Goal: Task Accomplishment & Management: Complete application form

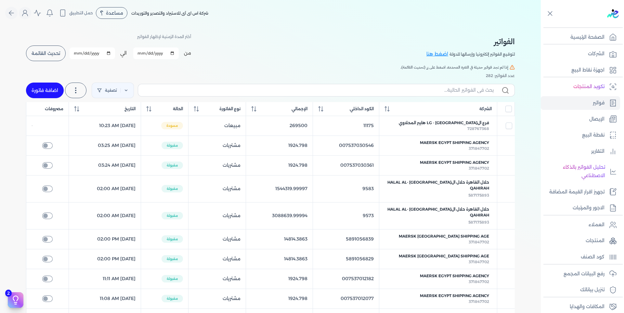
click at [398, 57] on div "الفواتير لتوقيع الفواتير إلكترونيا وإرسالها للدولة اضغط هنا أختر المدة الزمنية …" at bounding box center [270, 47] width 489 height 29
click at [463, 124] on span "فرع ال[GEOGRAPHIC_DATA] - LG هايبر المحلاوي" at bounding box center [444, 123] width 90 height 6
select select "EGP"
select select "B"
select select "EGS"
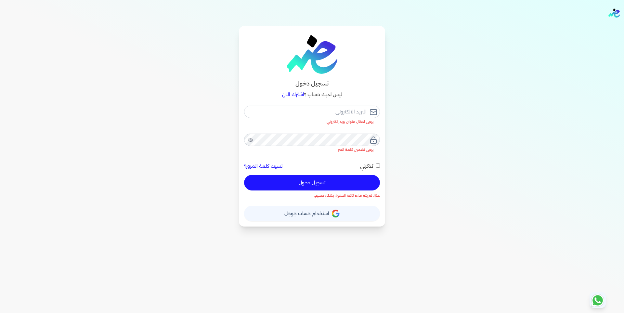
click at [310, 176] on button "تسجيل دخول" at bounding box center [312, 183] width 136 height 16
checkbox input "false"
type input "[EMAIL_ADDRESS][DOMAIN_NAME]"
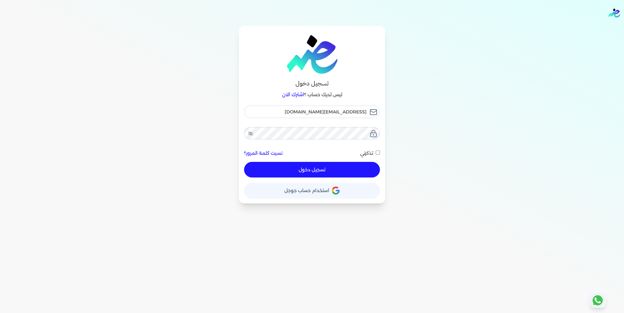
click at [346, 168] on button "تسجيل دخول" at bounding box center [312, 170] width 136 height 16
checkbox input "false"
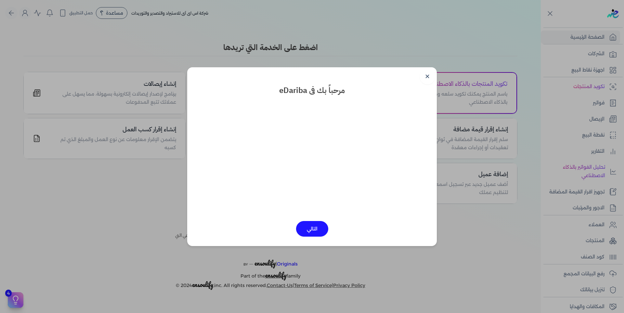
click at [429, 78] on link "✕" at bounding box center [428, 77] width 16 height 16
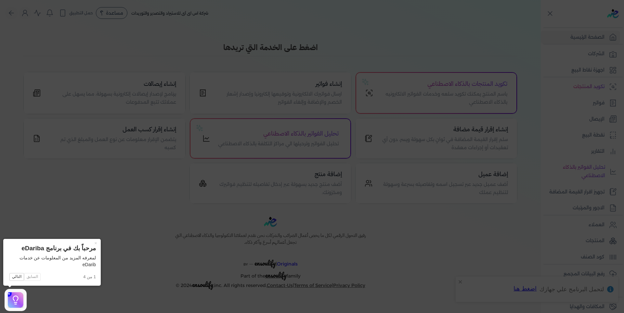
click at [425, 72] on icon at bounding box center [312, 156] width 624 height 313
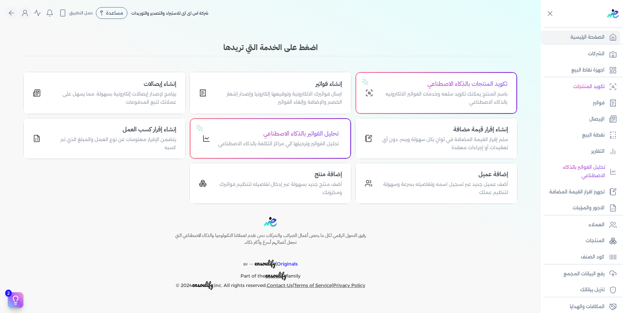
click at [597, 104] on p "فواتير" at bounding box center [599, 103] width 12 height 8
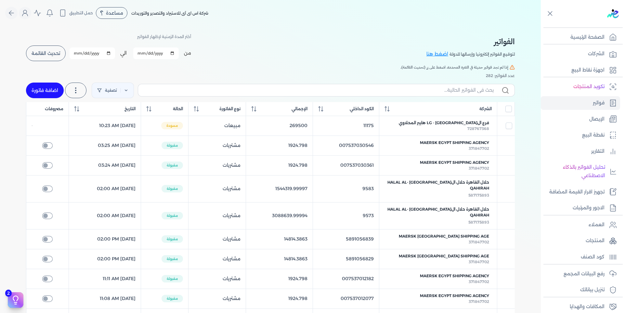
click at [476, 124] on span "فرع ال[GEOGRAPHIC_DATA] - LG هايبر المحلاوي" at bounding box center [444, 123] width 90 height 6
select select "EGP"
select select "B"
select select "EGS"
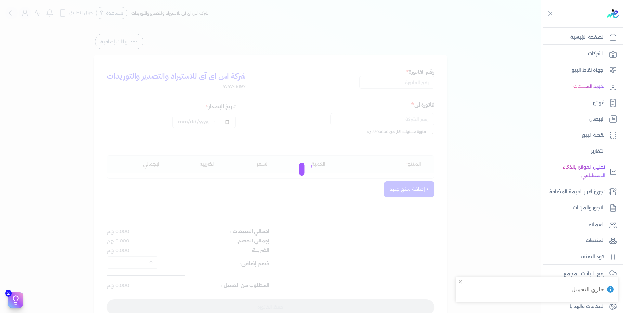
type input "11175"
type input "فرع ال[GEOGRAPHIC_DATA] - LG هايبر المحلاوي"
type input "[DATE]T11:23:45"
type input "[DATE]"
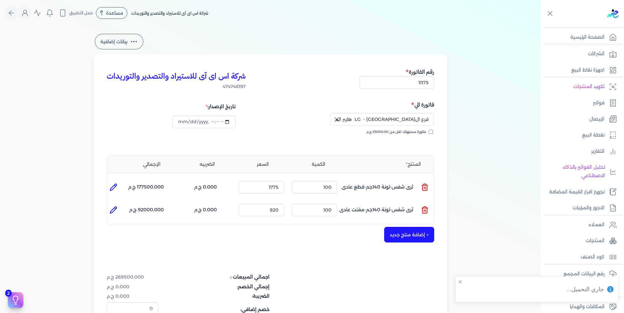
click at [196, 132] on div "تاريخ الإصدار:" at bounding box center [188, 123] width 162 height 47
click at [187, 120] on input "datetime-local" at bounding box center [203, 122] width 63 height 12
click at [191, 122] on input "datetime-local" at bounding box center [203, 122] width 63 height 12
type input "[DATE]T11:23:45"
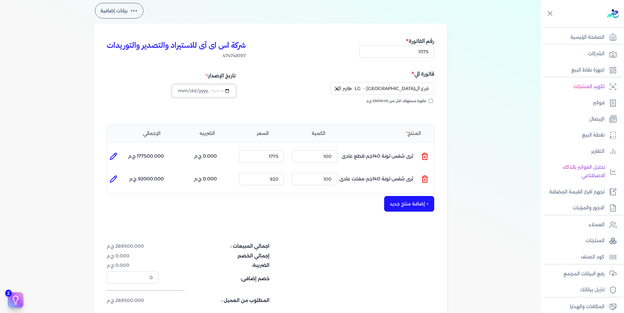
scroll to position [98, 0]
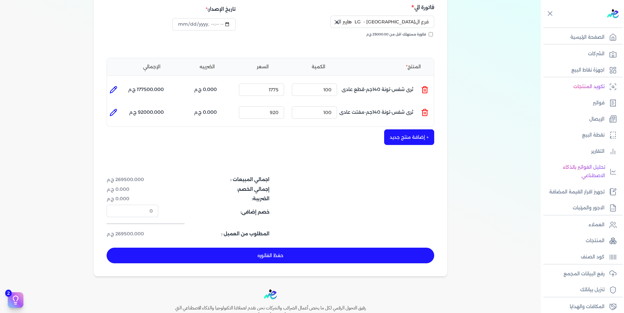
click at [48, 119] on div "بيانات إضافية شركة اس اى آى للاستيراد والتصدير والتوريدات 474748197 رقم الفاتور…" at bounding box center [270, 105] width 541 height 341
click at [250, 258] on button "حفظ الفاتوره" at bounding box center [271, 256] width 328 height 16
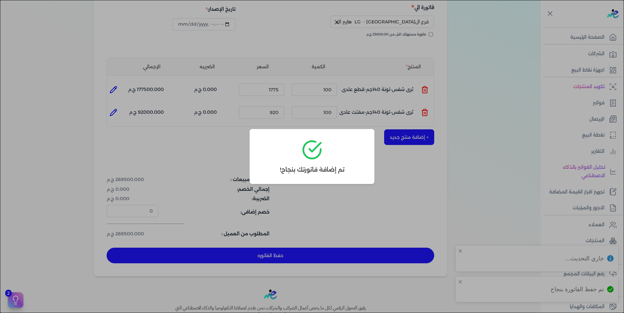
click at [481, 201] on dialog "تم إضافة فاتورتك بنجاح!" at bounding box center [312, 156] width 624 height 313
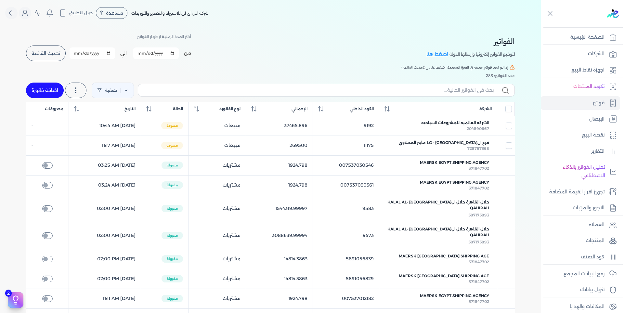
click at [426, 36] on div "الفواتير لتوقيع الفواتير إلكترونيا وإرسالها للدولة اضغط هنا أختر المدة الزمنية …" at bounding box center [270, 47] width 489 height 29
